Goal: Task Accomplishment & Management: Complete application form

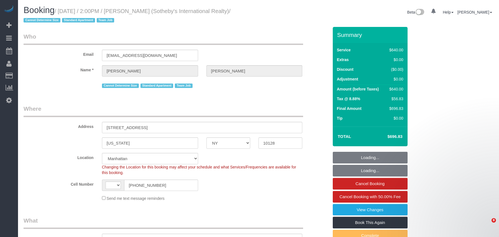
select select "NY"
select select "object:837"
select select "string:US"
select select "string:stripe-pm_1LyzvD4VGloSiKo7z6mm3lkI"
select select "240"
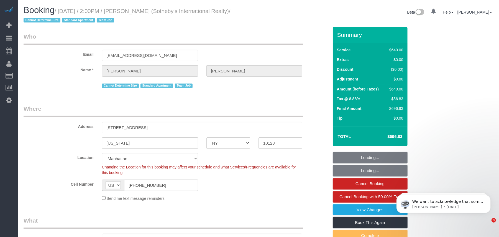
select select "number:56"
select select "number:74"
select select "number:15"
select select "number:6"
select select "spot1"
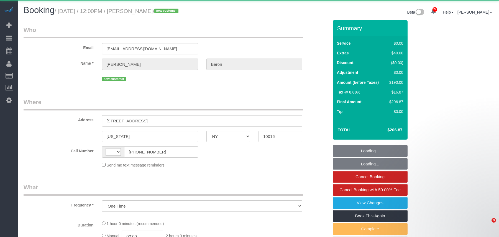
select select "NY"
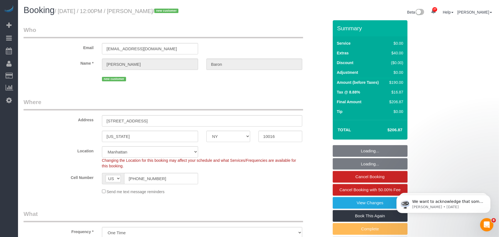
select select "string:US"
select select "string:stripe-pm_1SAtrb4VGloSiKo79jA5NgzE"
select select "spot1"
select select "number:57"
select select "number:73"
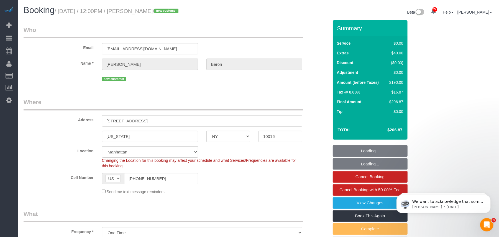
select select "number:15"
select select "number:6"
select select "object:5998"
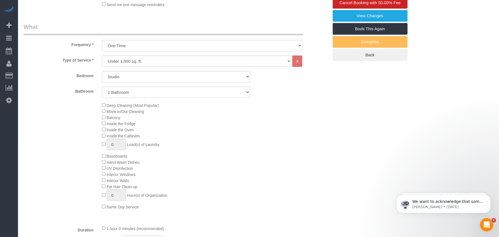
select select "spot45"
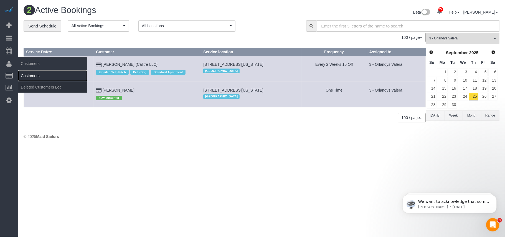
click at [33, 76] on link "Customers" at bounding box center [52, 75] width 69 height 11
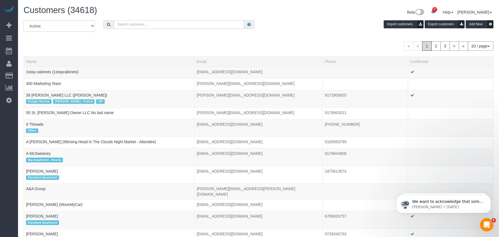
click at [139, 24] on input "text" at bounding box center [179, 24] width 130 height 9
paste input "[PERSON_NAME]"
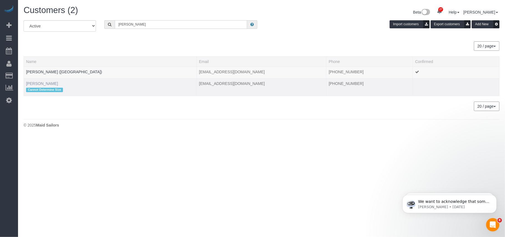
type input "[PERSON_NAME]"
click at [47, 83] on link "[PERSON_NAME]" at bounding box center [42, 83] width 32 height 4
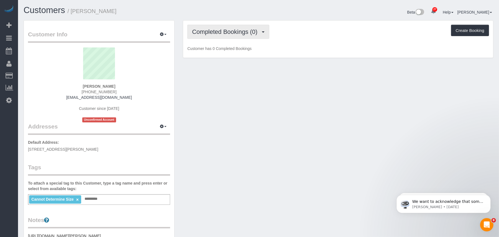
click at [220, 35] on button "Completed Bookings (0)" at bounding box center [228, 32] width 82 height 14
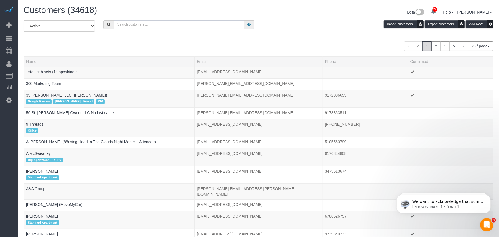
click at [127, 24] on input "text" at bounding box center [179, 24] width 130 height 9
paste input "[PERSON_NAME]"
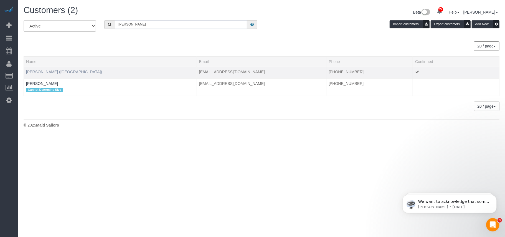
type input "[PERSON_NAME]"
click at [59, 72] on link "Kristen Audette (Sunset Studios Boston)" at bounding box center [64, 72] width 76 height 4
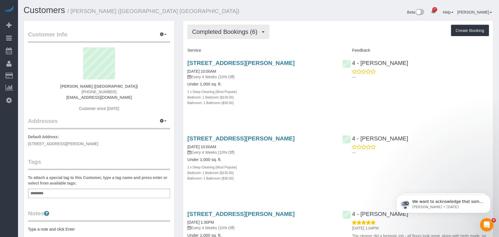
click at [218, 37] on button "Completed Bookings (6)" at bounding box center [228, 32] width 82 height 14
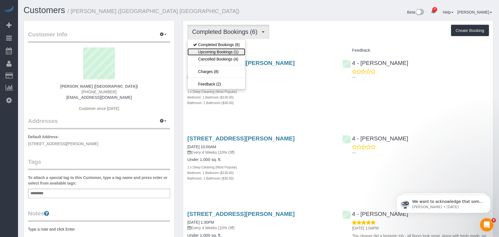
click at [222, 50] on link "Upcoming Bookings (1)" at bounding box center [217, 51] width 58 height 7
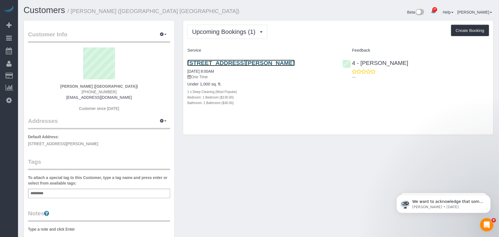
click at [229, 65] on link "147 Webster Street, Apt. 3, Boston, MA 02128" at bounding box center [240, 63] width 107 height 6
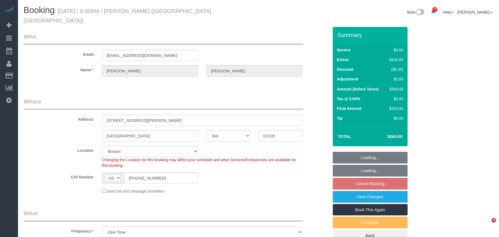
select select "MA"
select select "string:stripe-pm_1RDHhd4VGloSiKo79xZZmJjb"
select select "object:1065"
select select "spot1"
select select "number:89"
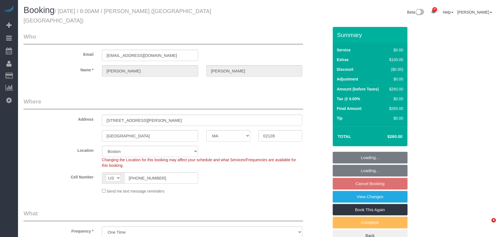
select select "number:90"
select select "number:15"
select select "number:7"
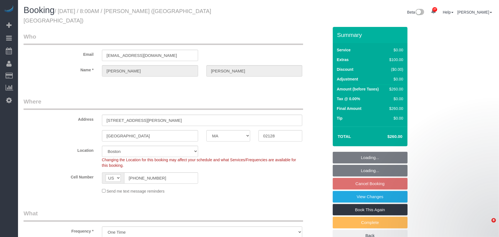
click at [61, 12] on h1 "Booking / [DATE] / 8:00AM / [PERSON_NAME] ([GEOGRAPHIC_DATA] [GEOGRAPHIC_DATA])" at bounding box center [139, 15] width 231 height 19
select select "1"
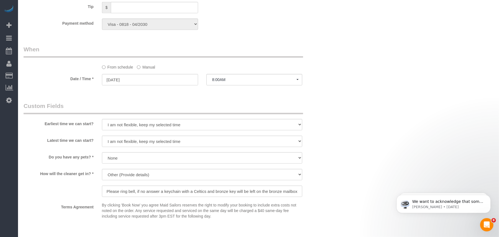
scroll to position [517, 0]
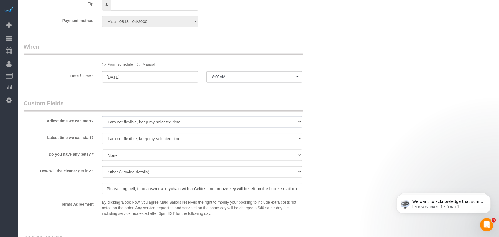
click at [156, 116] on select "I am not flexible, keep my selected time 8:00 AM 9:00 AM 10:00 AM 11:00 AM 12:0…" at bounding box center [202, 121] width 201 height 11
select select "number:56"
click at [102, 116] on select "I am not flexible, keep my selected time 8:00 AM 9:00 AM 10:00 AM 11:00 AM 12:0…" at bounding box center [202, 121] width 201 height 11
click at [137, 133] on select "I am not flexible, keep my selected time 8:00 AM 9:00 AM 10:00 AM 11:00 AM 12:0…" at bounding box center [202, 138] width 201 height 11
select select "number:71"
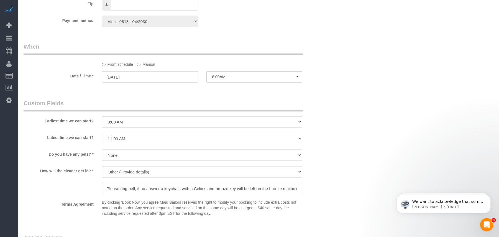
click at [102, 133] on select "I am not flexible, keep my selected time 8:00 AM 9:00 AM 10:00 AM 11:00 AM 12:0…" at bounding box center [202, 138] width 201 height 11
drag, startPoint x: 325, startPoint y: 130, endPoint x: 328, endPoint y: 134, distance: 4.9
click at [326, 133] on div "Latest time we can start? I am not flexible, keep my selected time 8:00 AM 9:00…" at bounding box center [175, 139] width 313 height 12
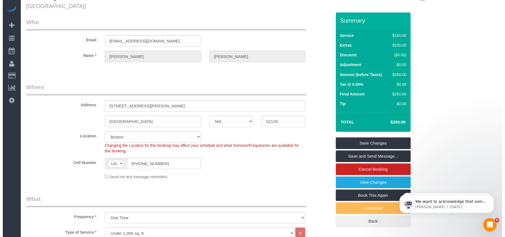
scroll to position [0, 0]
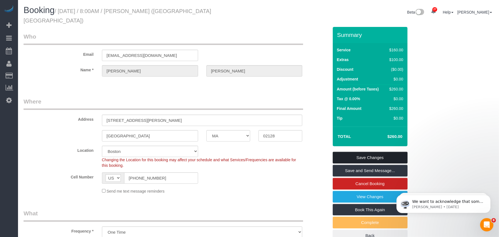
click at [356, 153] on link "Save Changes" at bounding box center [370, 158] width 75 height 12
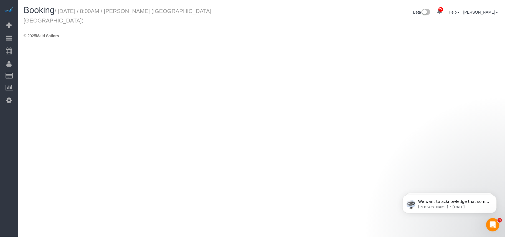
select select "MA"
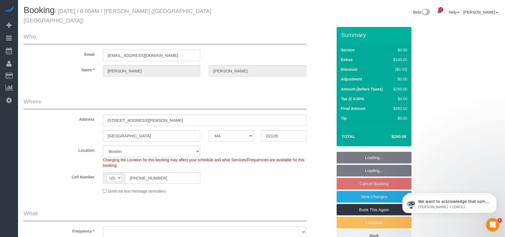
select select "1"
select select "object:2073"
select select "string:stripe-pm_1RDHhd4VGloSiKo79xZZmJjb"
select select "spot61"
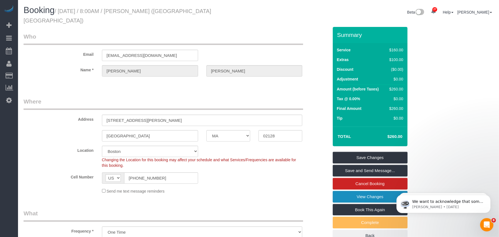
click at [360, 191] on link "View Changes" at bounding box center [370, 197] width 75 height 12
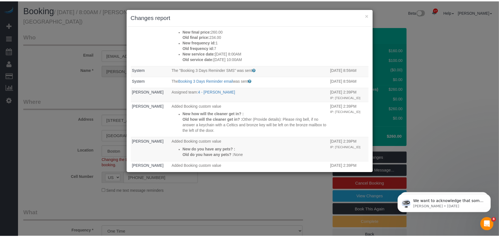
scroll to position [111, 0]
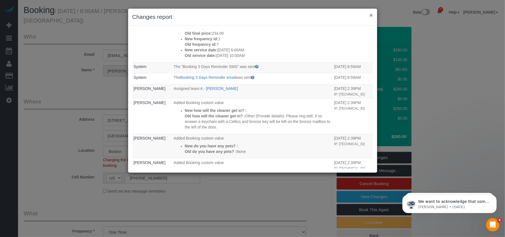
click at [370, 16] on button "×" at bounding box center [370, 15] width 3 height 6
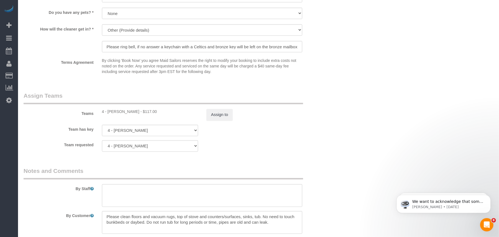
scroll to position [658, 0]
click at [226, 110] on button "Assign to" at bounding box center [219, 116] width 27 height 12
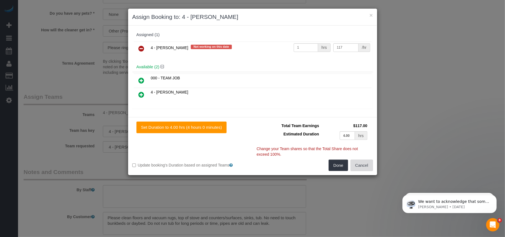
click at [358, 165] on button "Cancel" at bounding box center [361, 165] width 22 height 12
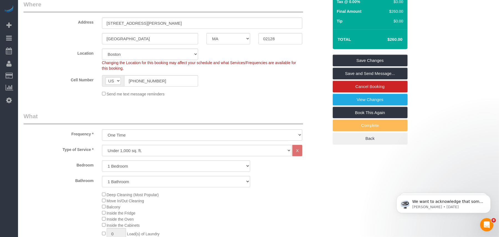
scroll to position [30, 0]
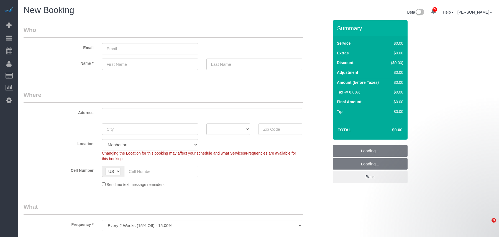
select select "number:89"
select select "number:90"
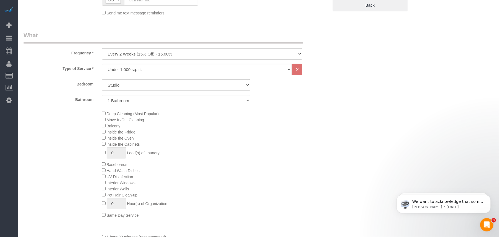
scroll to position [185, 0]
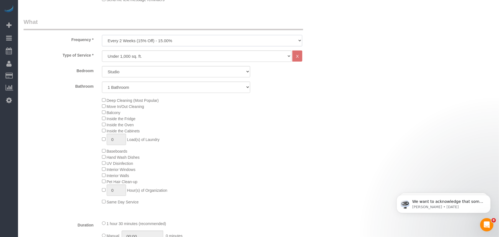
click at [129, 39] on select "One Time Weekly (20% Off) - 20.00% Every 2 Weeks (15% Off) - 15.00% Every 4 Wee…" at bounding box center [202, 40] width 201 height 11
select select "object:2276"
click at [102, 35] on select "One Time Weekly (20% Off) - 20.00% Every 2 Weeks (15% Off) - 15.00% Every 4 Wee…" at bounding box center [202, 40] width 201 height 11
click at [125, 68] on select "Studio 1 Bedroom 2 Bedrooms 3 Bedrooms" at bounding box center [176, 71] width 148 height 11
click at [102, 66] on select "Studio 1 Bedroom 2 Bedrooms 3 Bedrooms" at bounding box center [176, 71] width 148 height 11
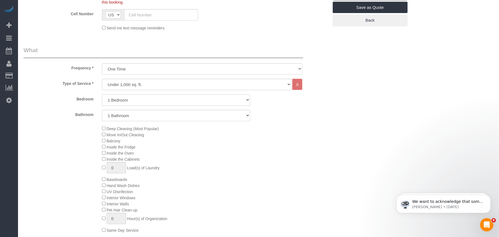
scroll to position [111, 0]
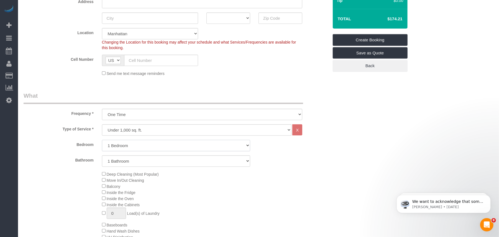
click at [138, 144] on select "Studio 1 Bedroom 2 Bedrooms 3 Bedrooms" at bounding box center [176, 145] width 148 height 11
select select "2"
click at [102, 140] on select "Studio 1 Bedroom 2 Bedrooms 3 Bedrooms" at bounding box center [176, 145] width 148 height 11
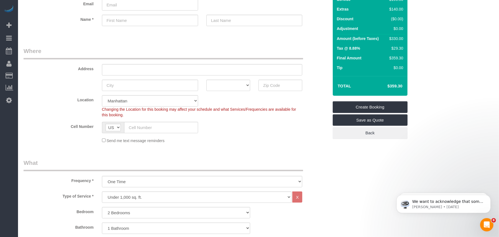
scroll to position [37, 0]
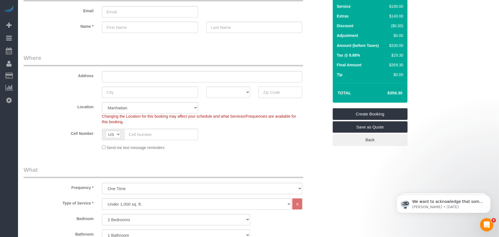
click at [278, 93] on input "text" at bounding box center [281, 91] width 44 height 11
paste input "11217"
type input "11217"
click at [162, 134] on input "text" at bounding box center [161, 134] width 74 height 11
paste input "1 (951) 252-3952"
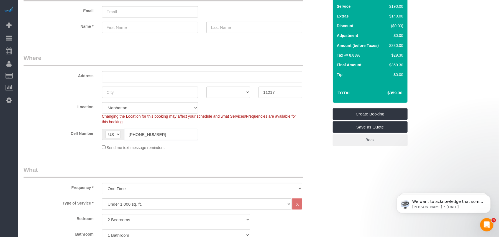
type input "1 (951) 252-3952"
click at [172, 151] on fieldset "Where Address AK AL AR AZ CA CO CT DC DE FL GA HI IA ID IL IN KS KY LA MA MD ME…" at bounding box center [176, 104] width 305 height 101
drag, startPoint x: 47, startPoint y: 144, endPoint x: 32, endPoint y: 104, distance: 42.3
click at [47, 143] on sui-booking-location "Location Manhattan Austin Boston Bronx Brooklyn Charlotte Denver New Jersey Por…" at bounding box center [176, 126] width 305 height 48
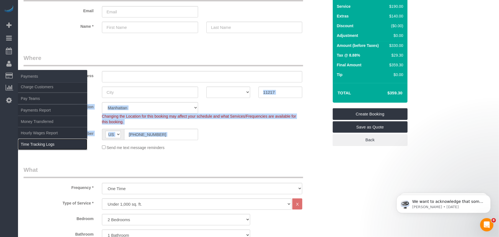
click at [42, 142] on link "Time Tracking Logs" at bounding box center [52, 144] width 69 height 11
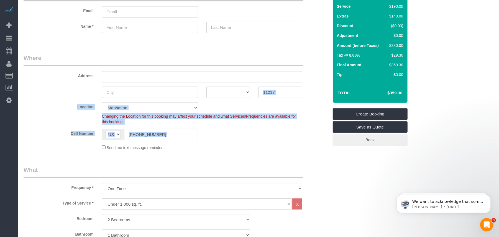
scroll to position [0, 0]
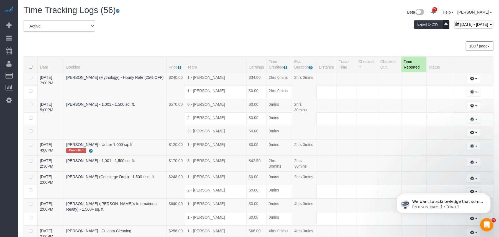
click at [180, 31] on div "September 25, 2025 - September 25, 2025 Export to CSV" at bounding box center [338, 25] width 319 height 11
